Goal: Information Seeking & Learning: Learn about a topic

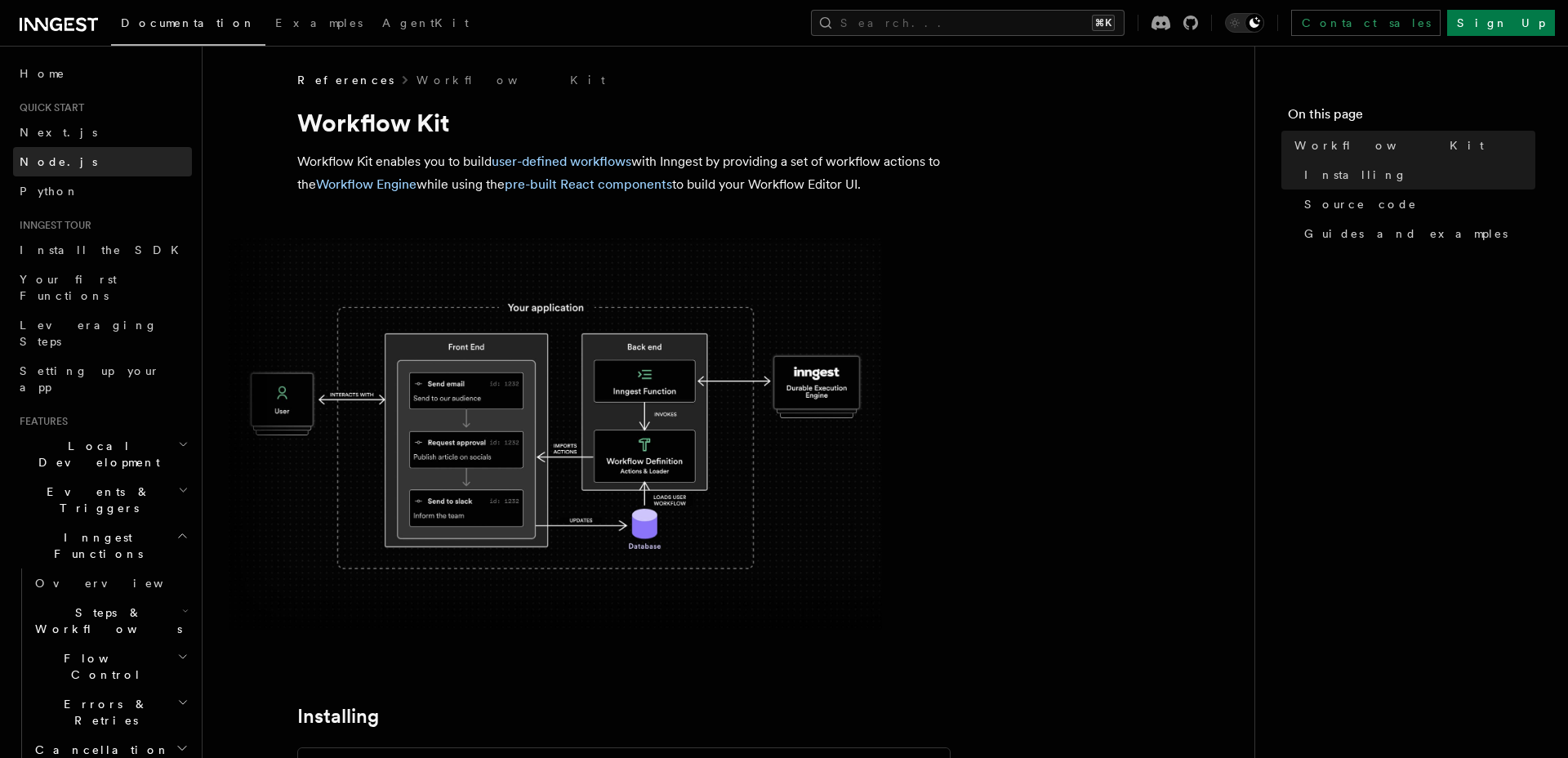
click at [53, 164] on span "Node.js" at bounding box center [57, 161] width 77 height 13
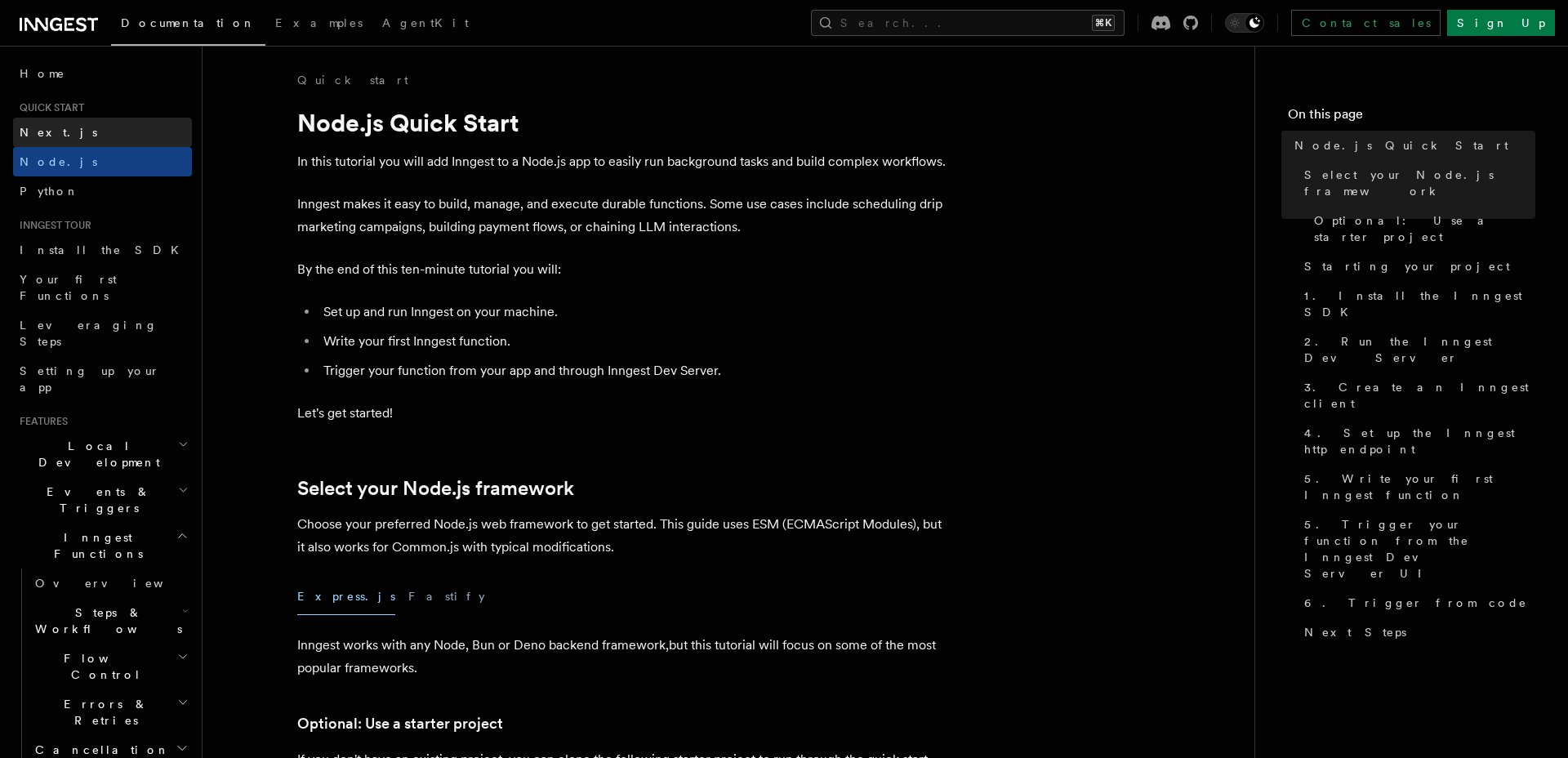
click at [72, 130] on link "Next.js" at bounding box center [102, 132] width 179 height 29
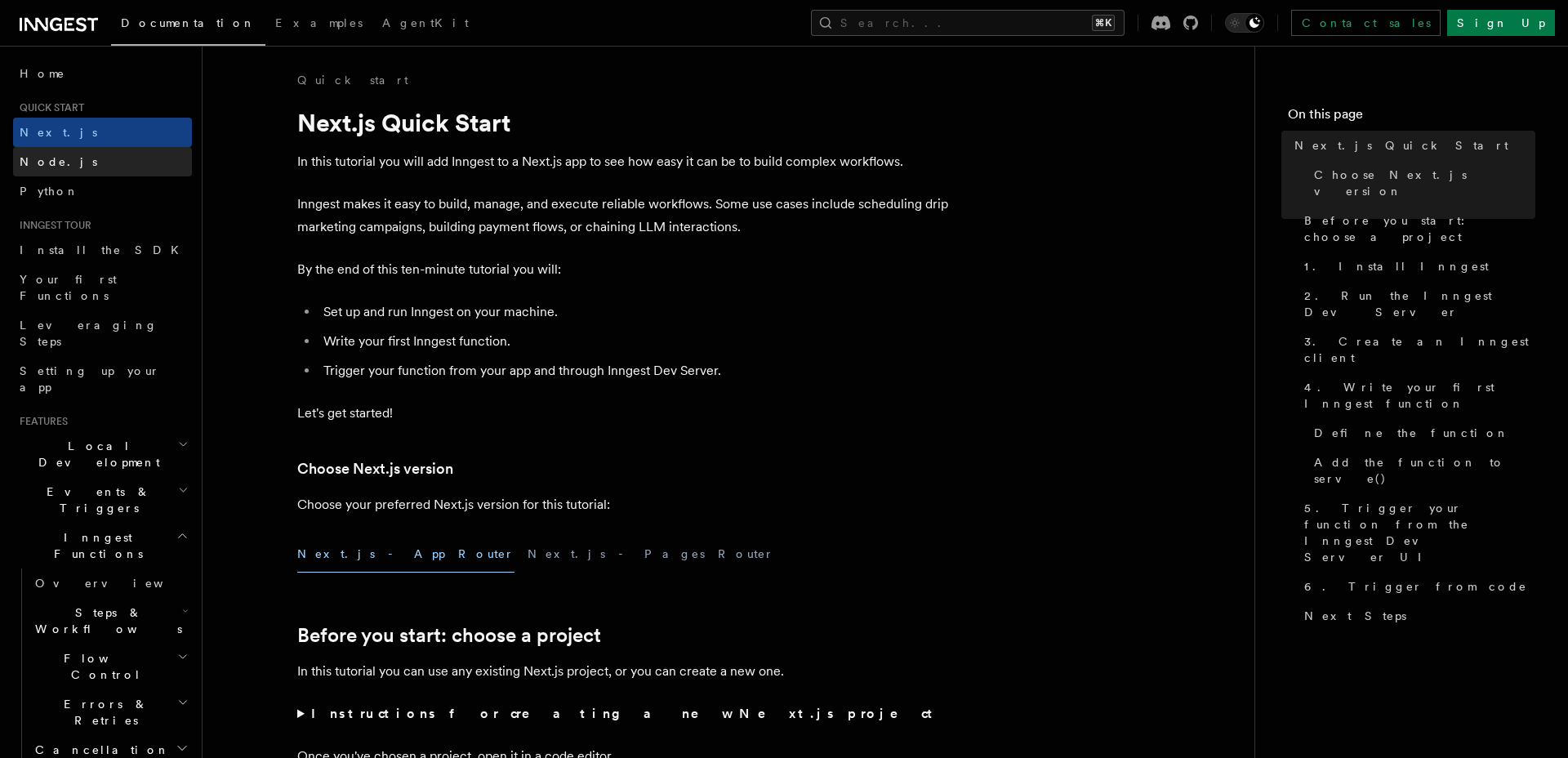
click at [61, 160] on link "Node.js" at bounding box center [102, 161] width 179 height 29
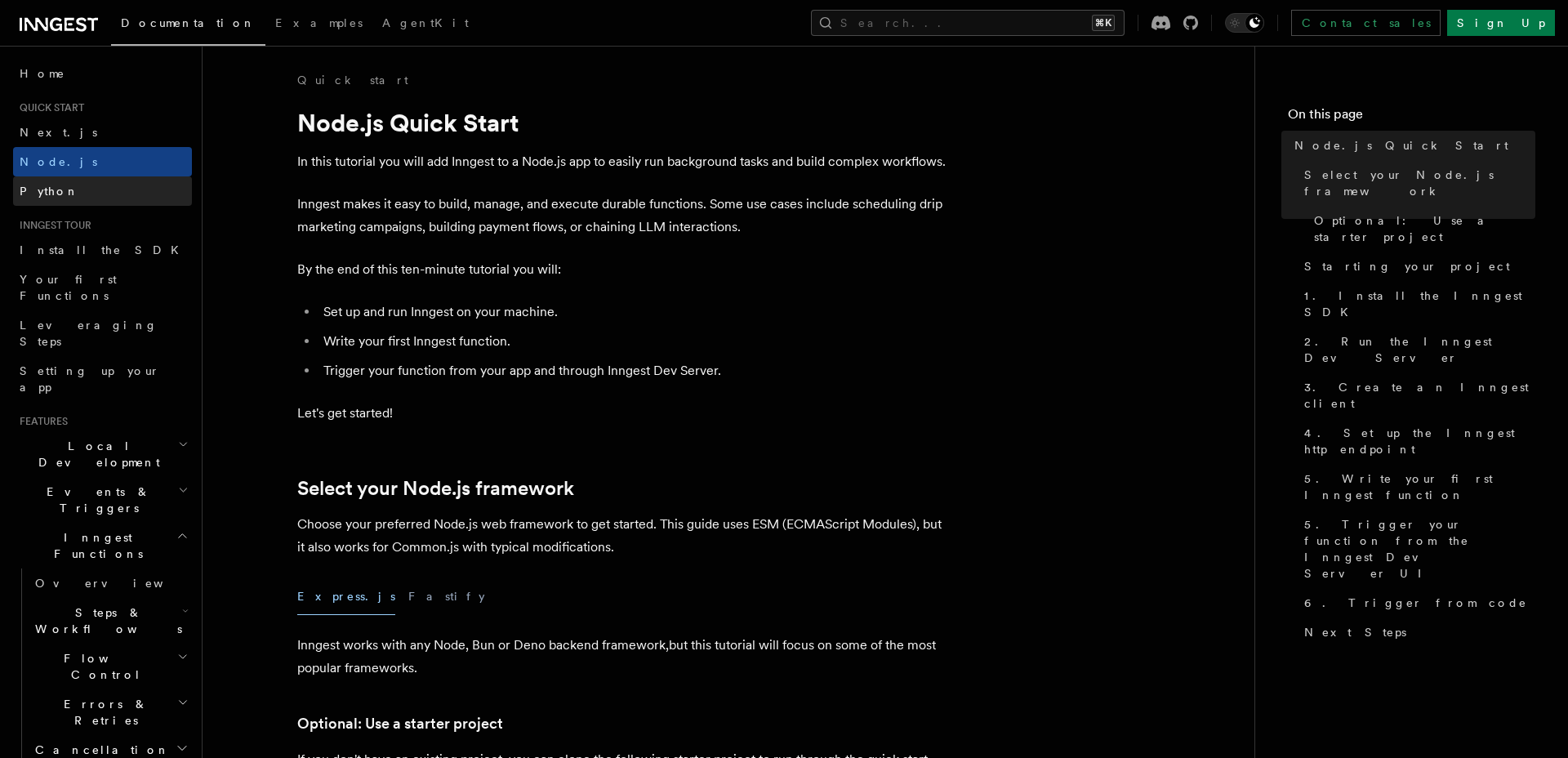
click at [94, 192] on link "Python" at bounding box center [102, 191] width 179 height 29
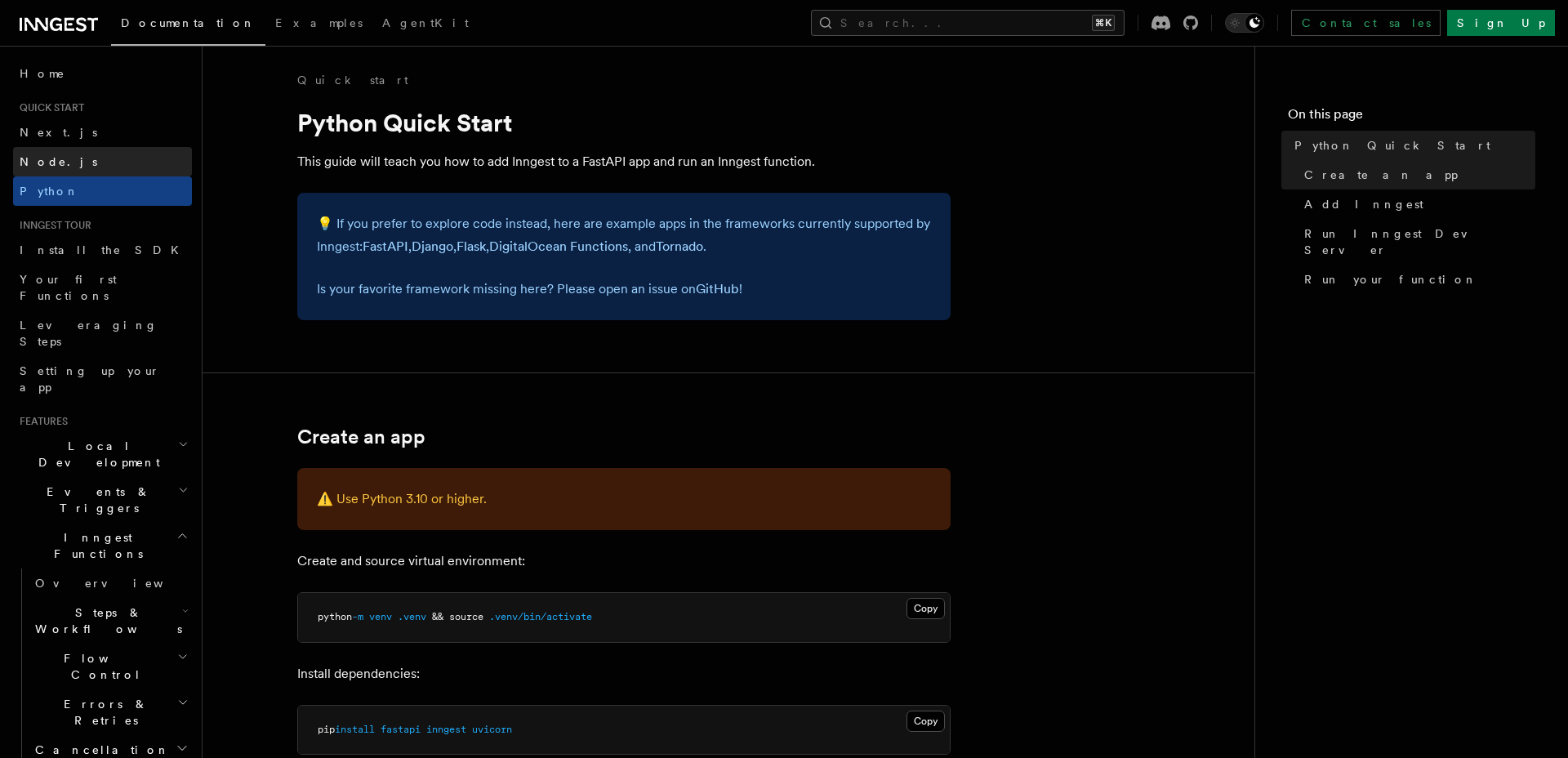
click at [82, 164] on link "Node.js" at bounding box center [102, 161] width 179 height 29
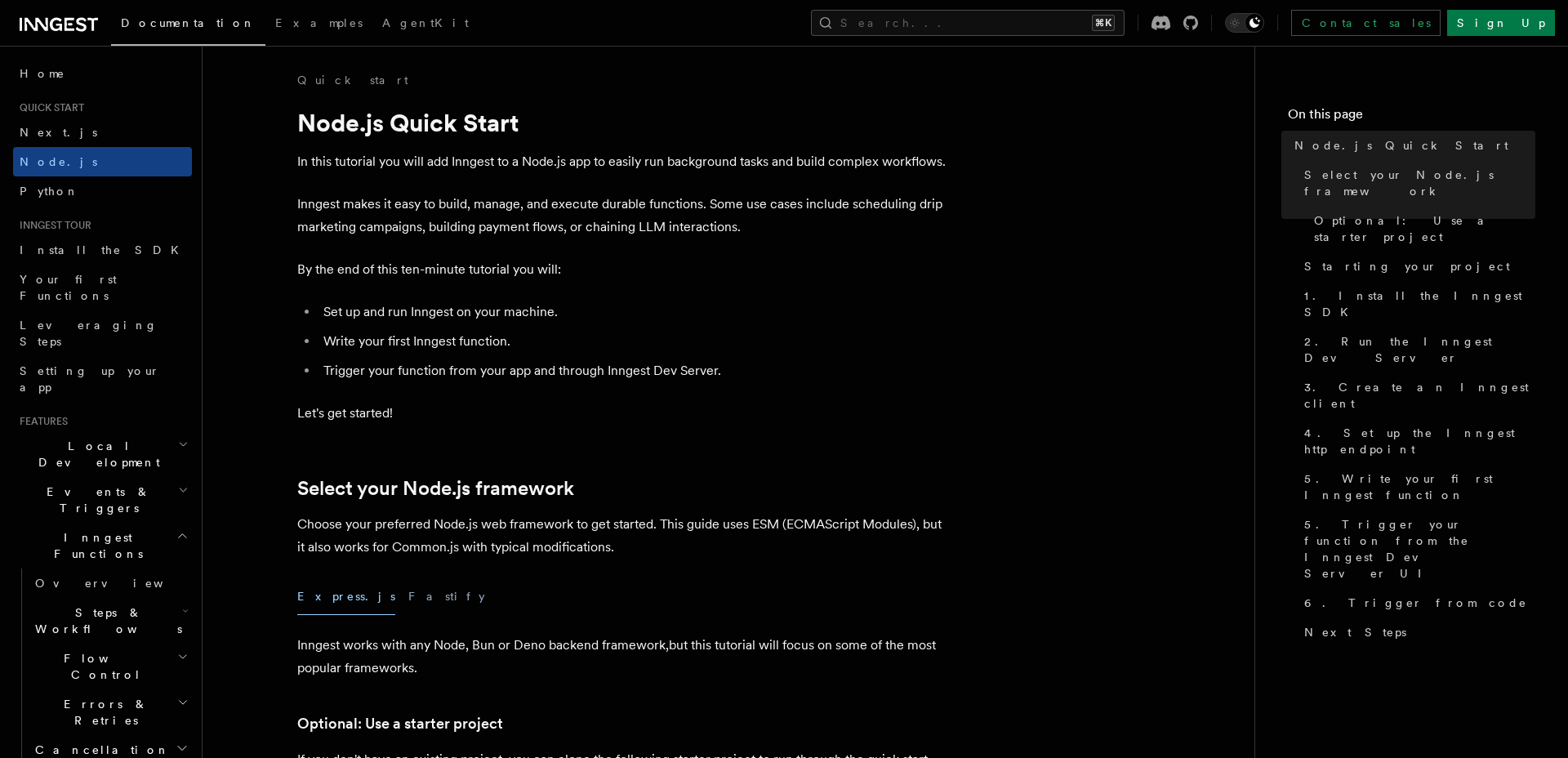
click at [82, 164] on link "Node.js" at bounding box center [102, 161] width 179 height 29
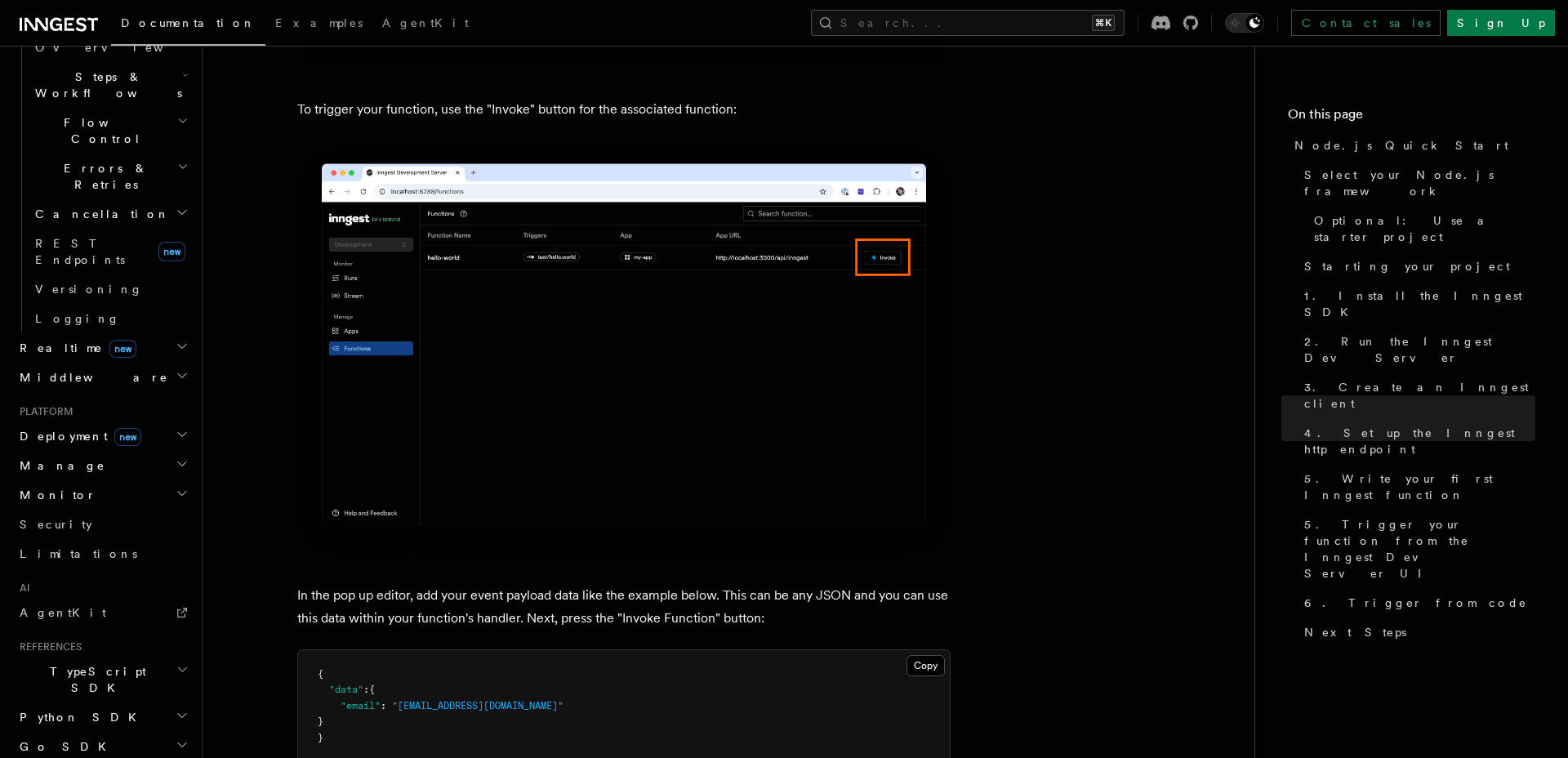
scroll to position [582, 0]
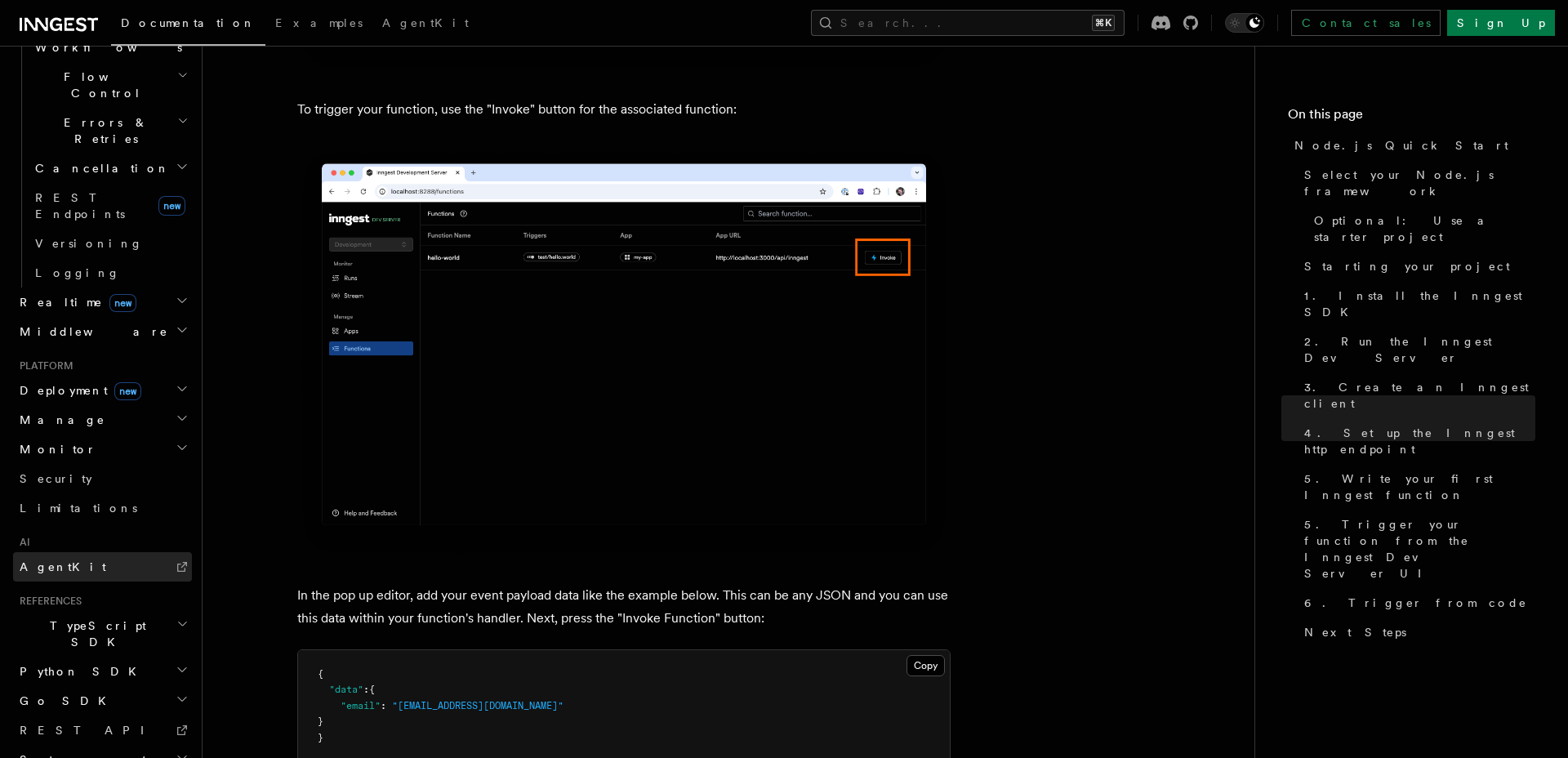
click at [58, 560] on span "AgentKit" at bounding box center [62, 566] width 87 height 13
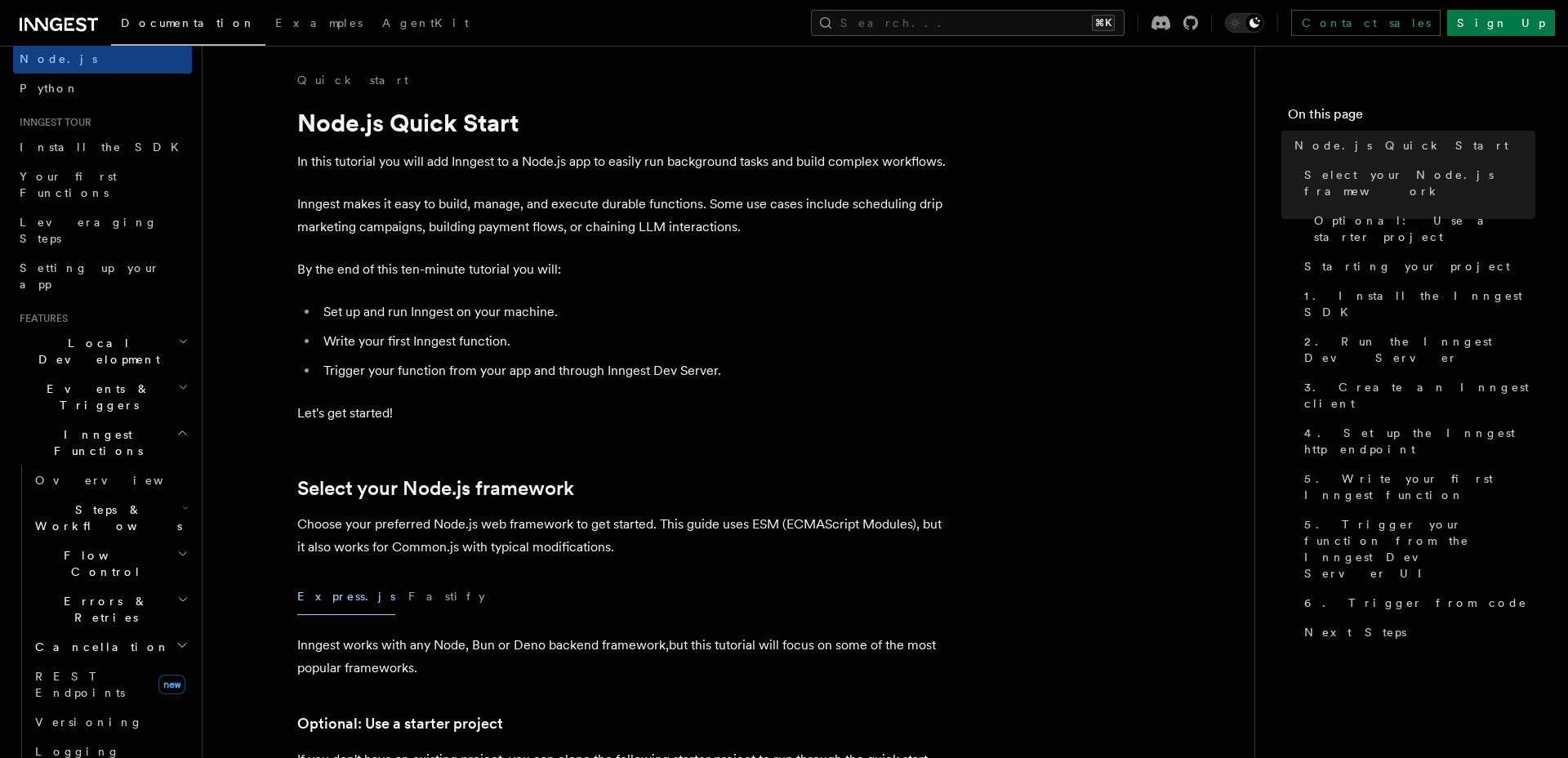
scroll to position [0, 0]
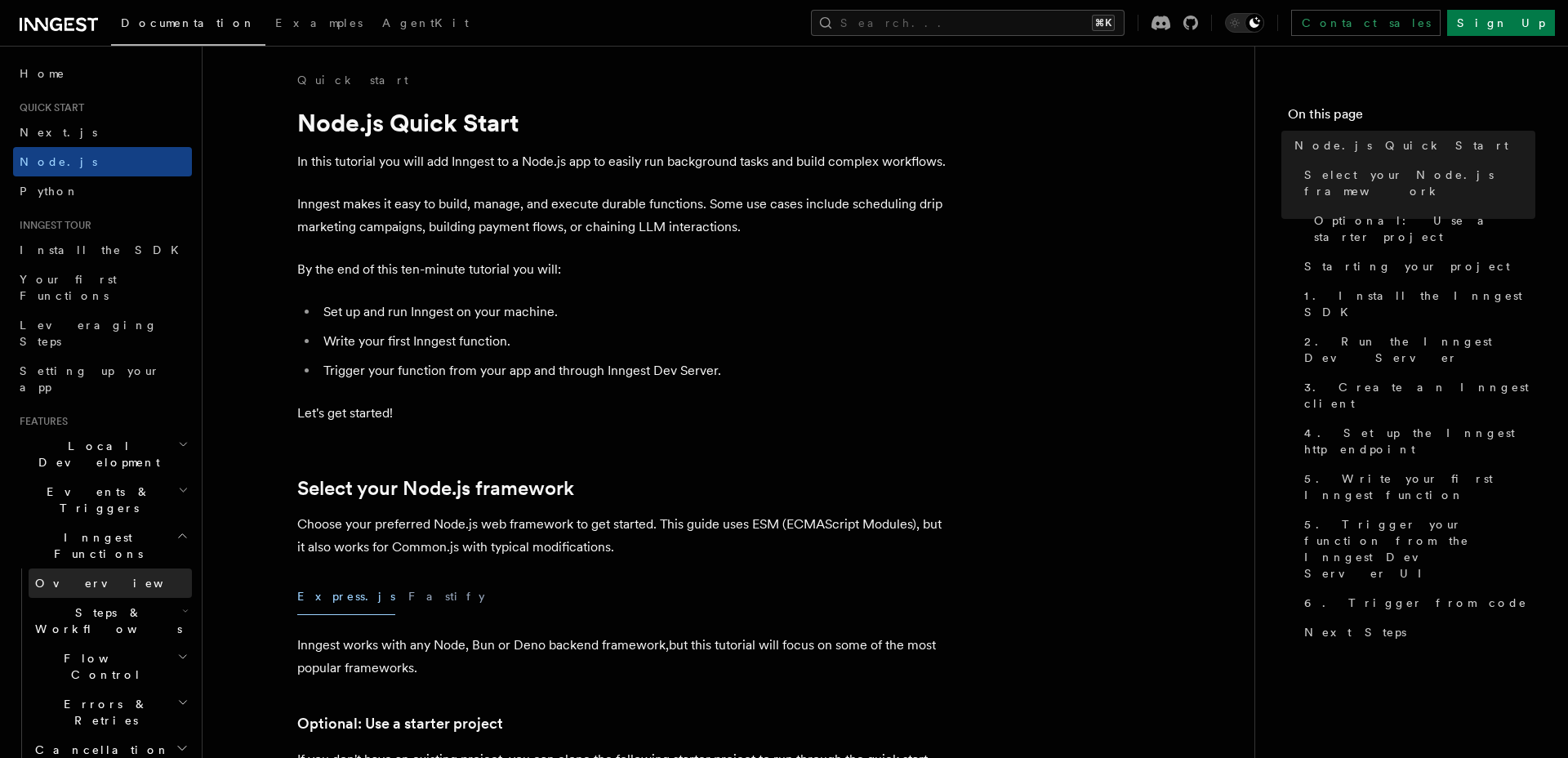
click at [89, 568] on link "Overview" at bounding box center [109, 583] width 163 height 29
